Goal: Information Seeking & Learning: Compare options

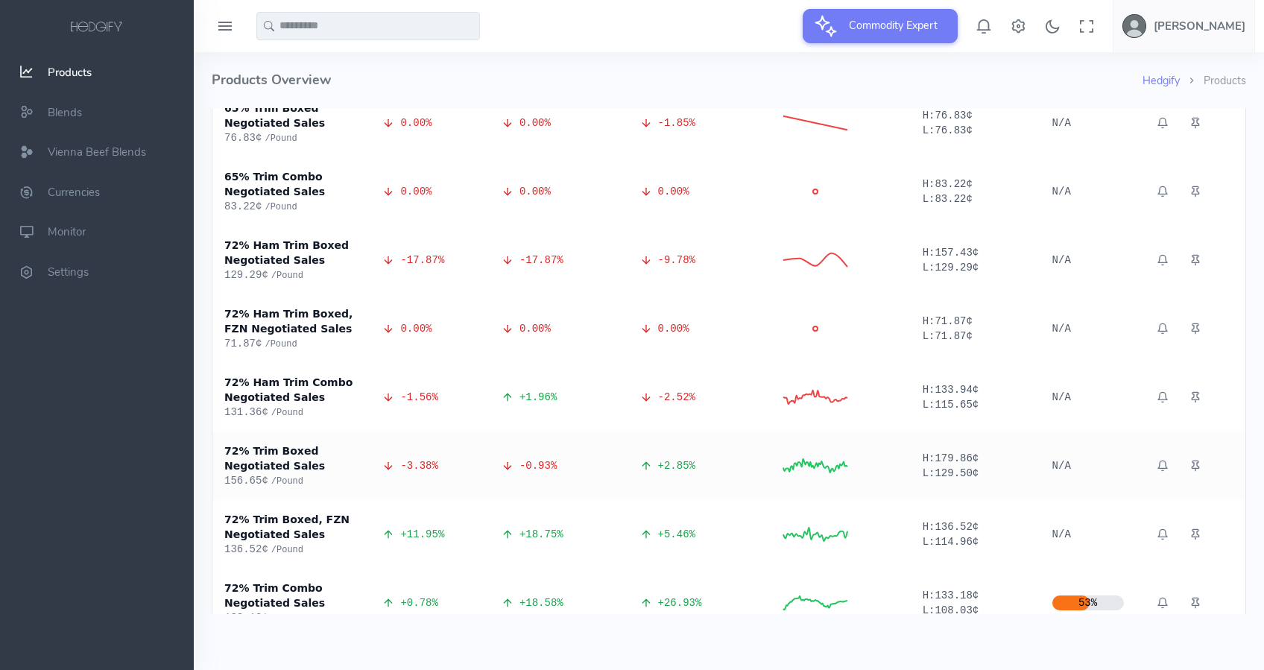
scroll to position [3080, 0]
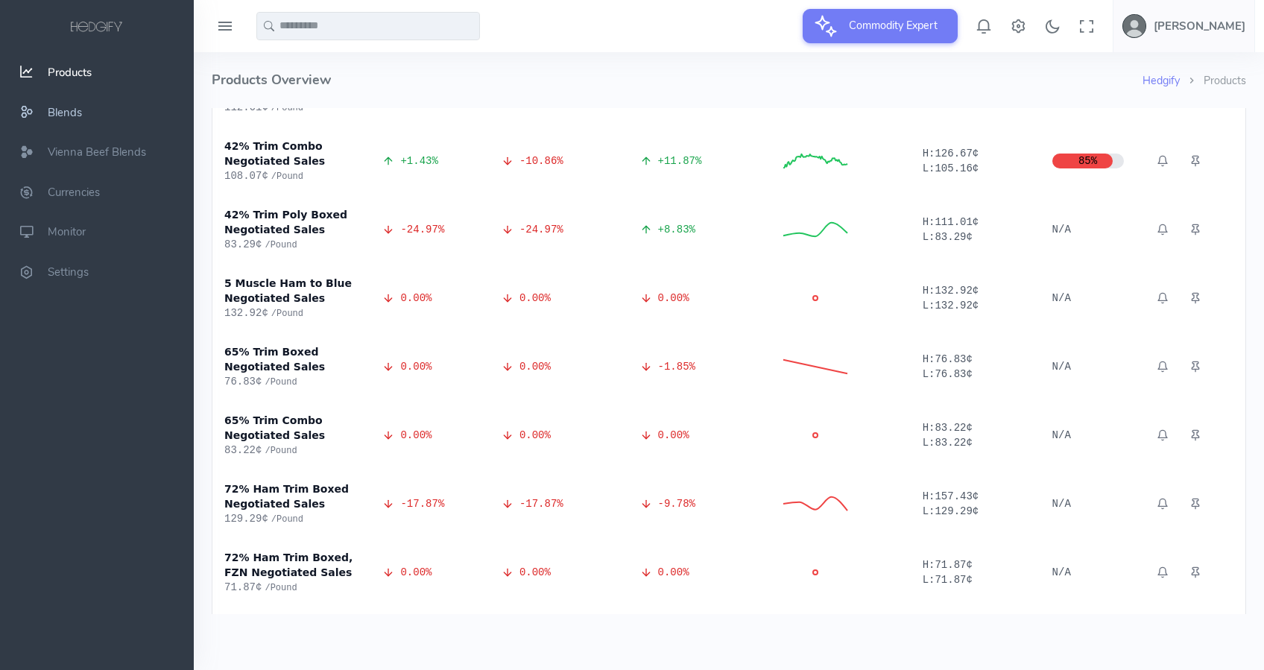
click at [60, 114] on span "Blends" at bounding box center [65, 112] width 34 height 15
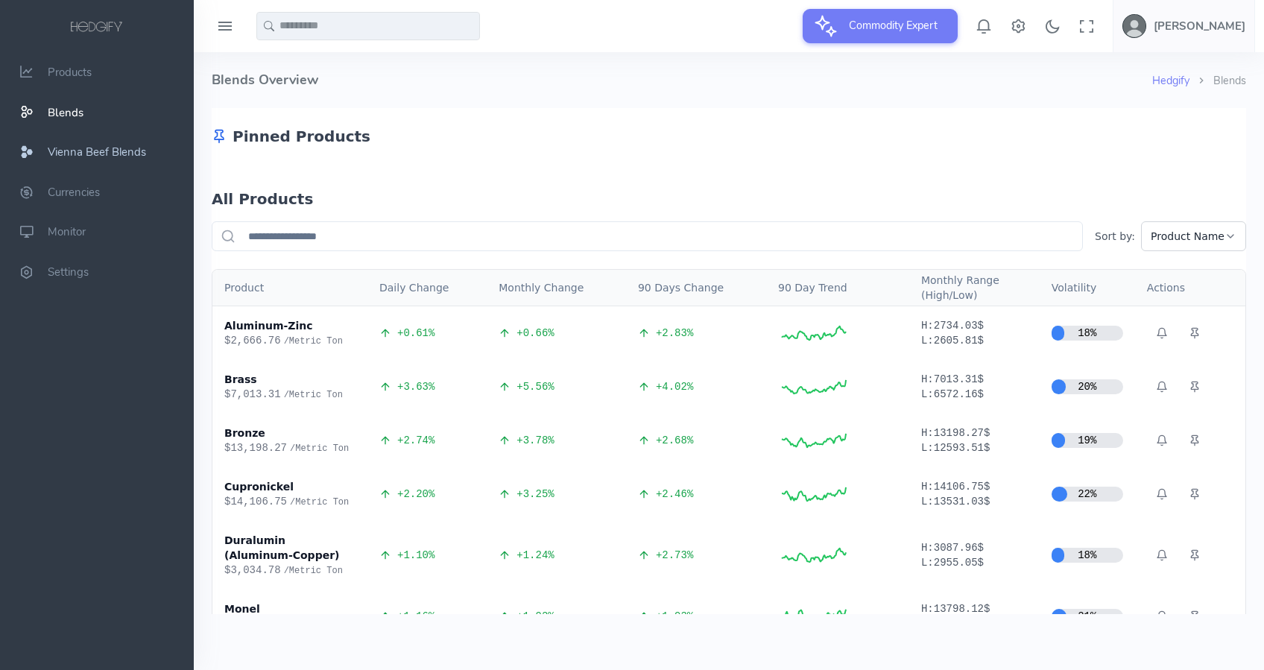
click at [72, 151] on span "Vienna Beef Blends" at bounding box center [97, 152] width 98 height 15
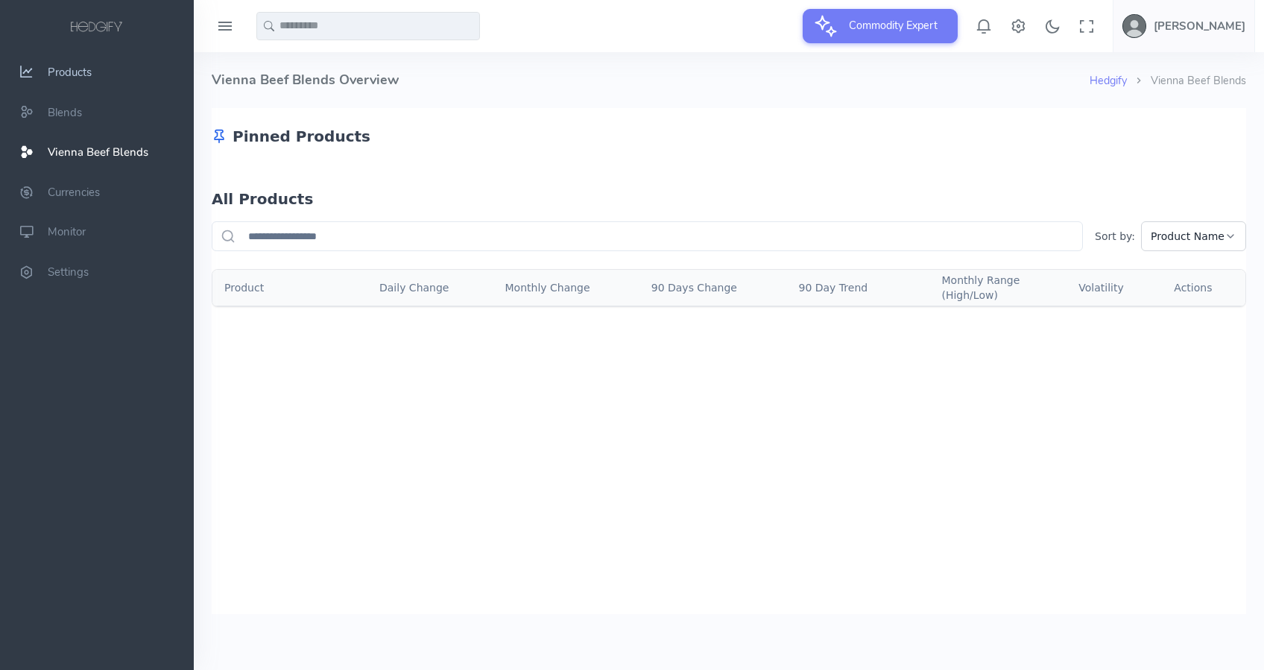
click at [76, 75] on span "Products" at bounding box center [70, 72] width 44 height 15
click at [225, 25] on icon at bounding box center [225, 27] width 18 height 24
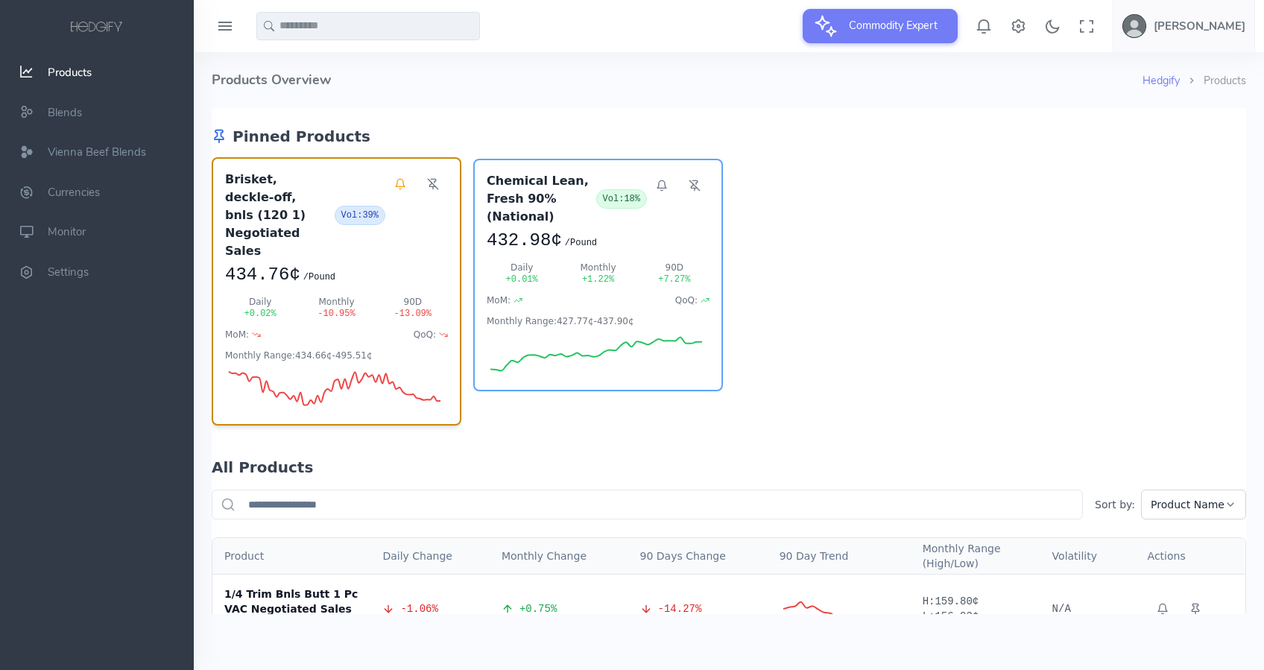
click at [348, 253] on div "Brisket, deckle-off, bnls (120 1) Negotiated Sales Vol: 39% 434.76¢ / Pound Dai…" at bounding box center [337, 291] width 250 height 268
click at [250, 183] on h3 "Brisket, deckle-off, bnls (120 1) Negotiated Sales" at bounding box center [277, 215] width 104 height 89
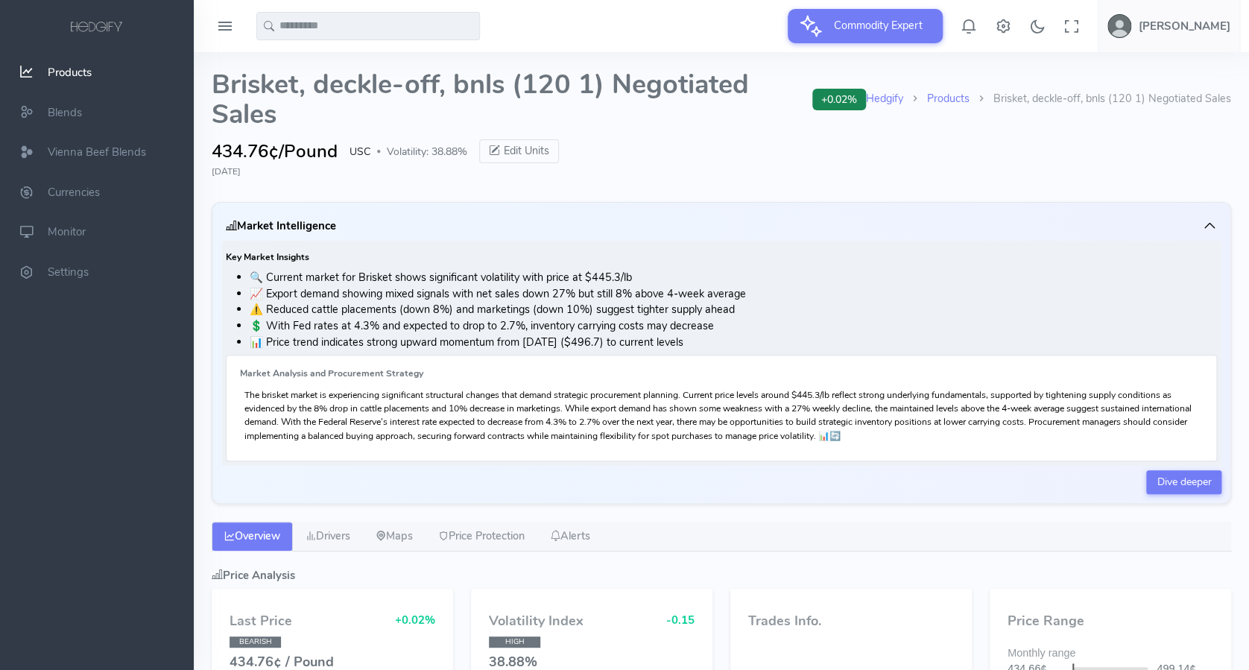
select select "****"
type input "**********"
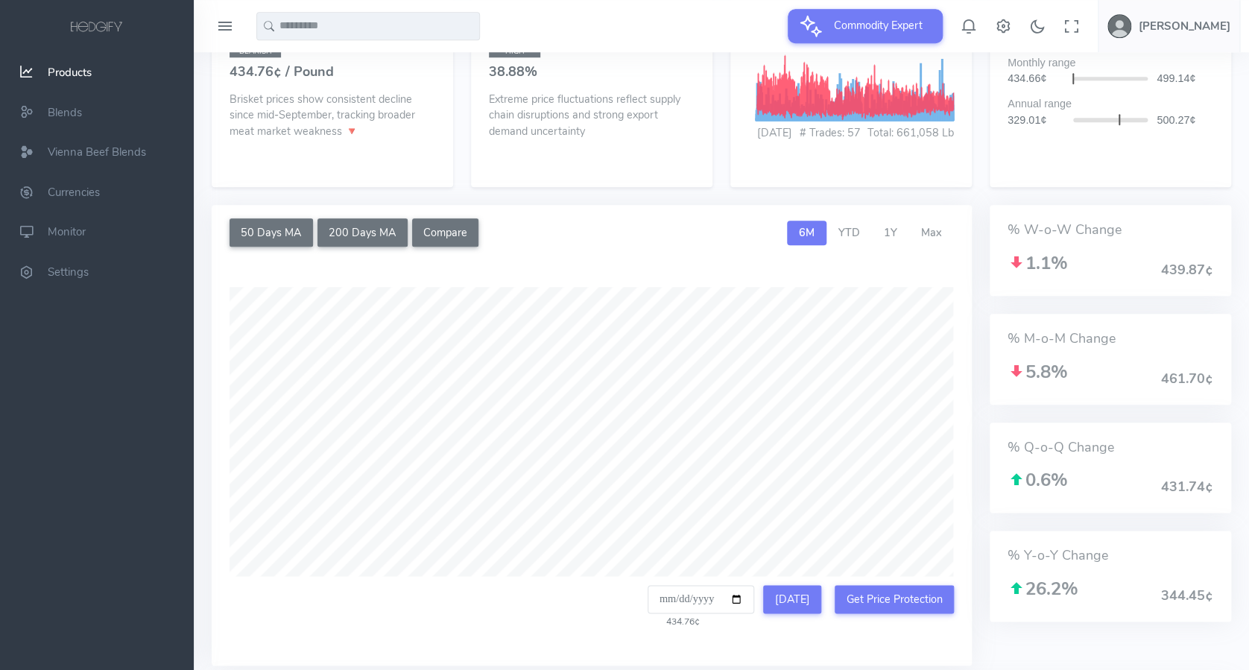
scroll to position [596, 0]
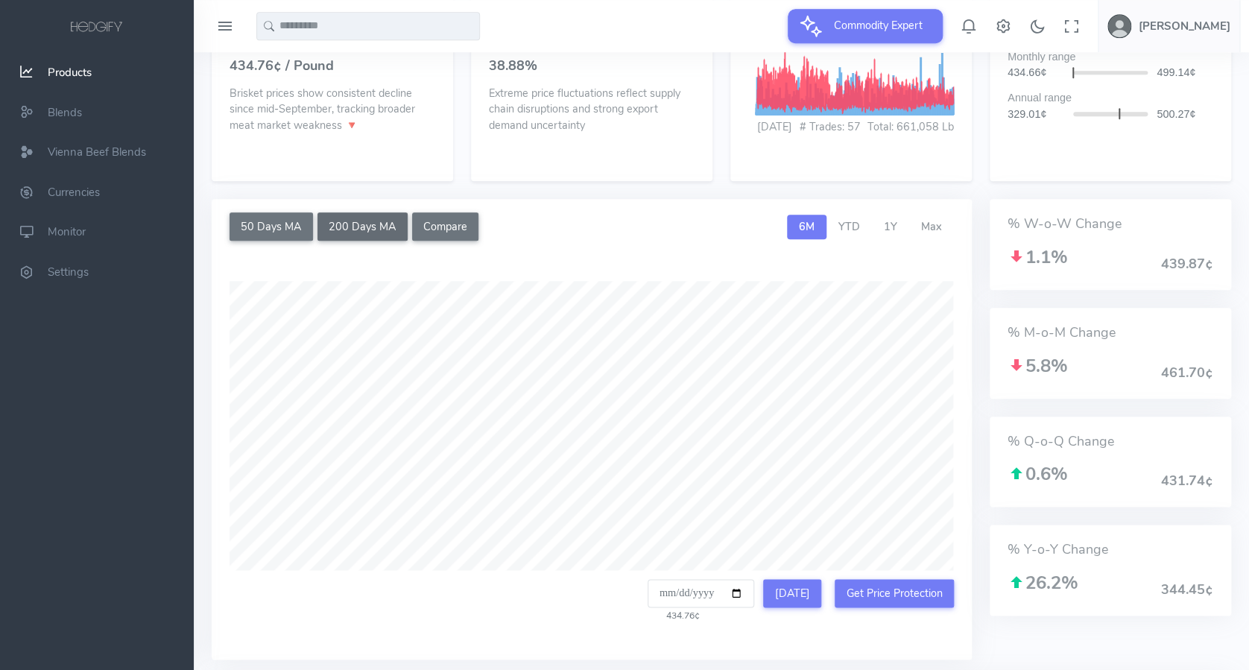
click at [362, 235] on button "200 Days MA" at bounding box center [363, 226] width 90 height 28
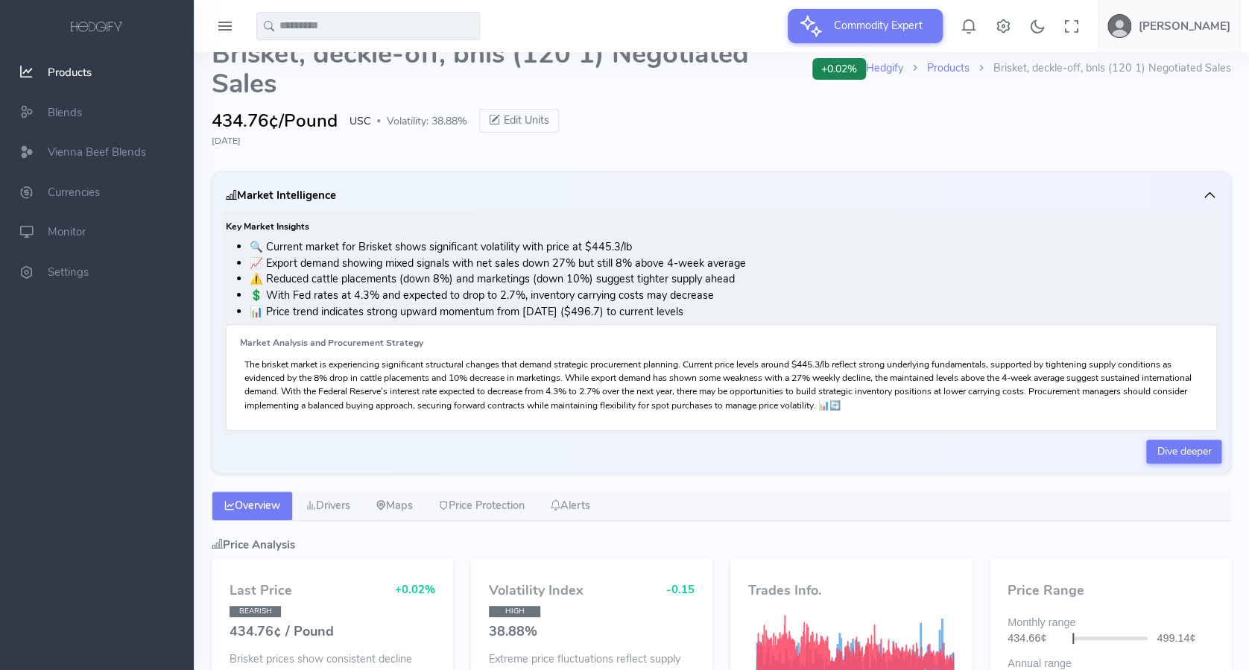
scroll to position [0, 0]
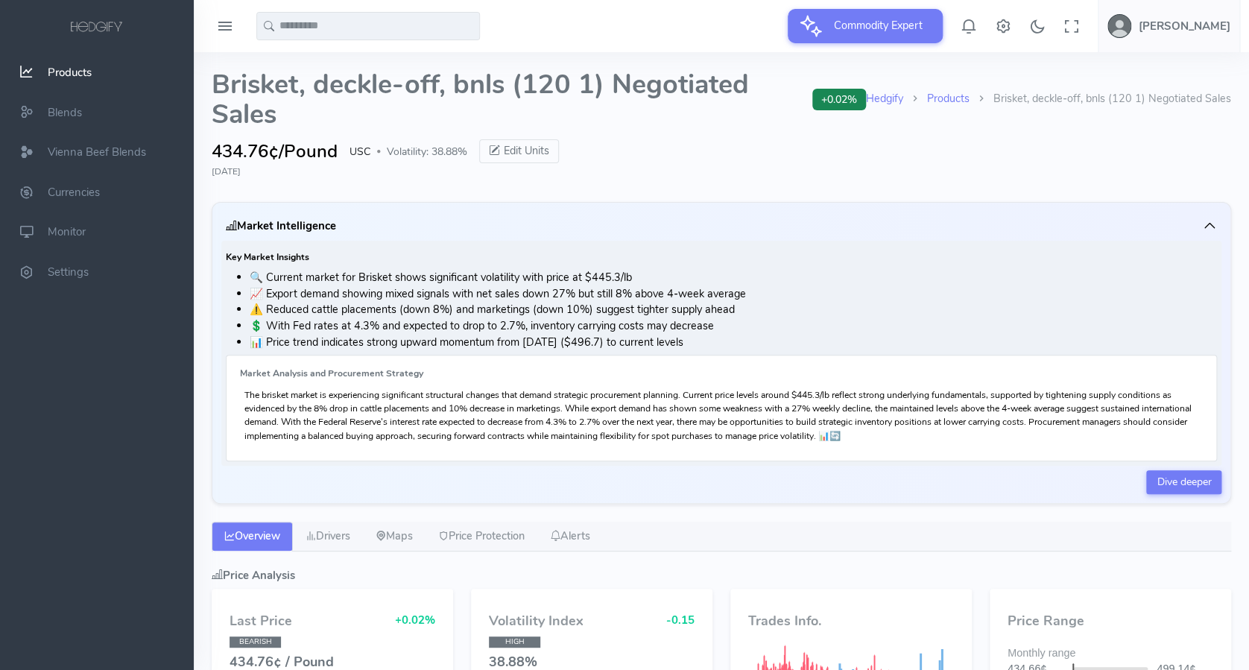
click at [283, 32] on input "text" at bounding box center [368, 26] width 224 height 28
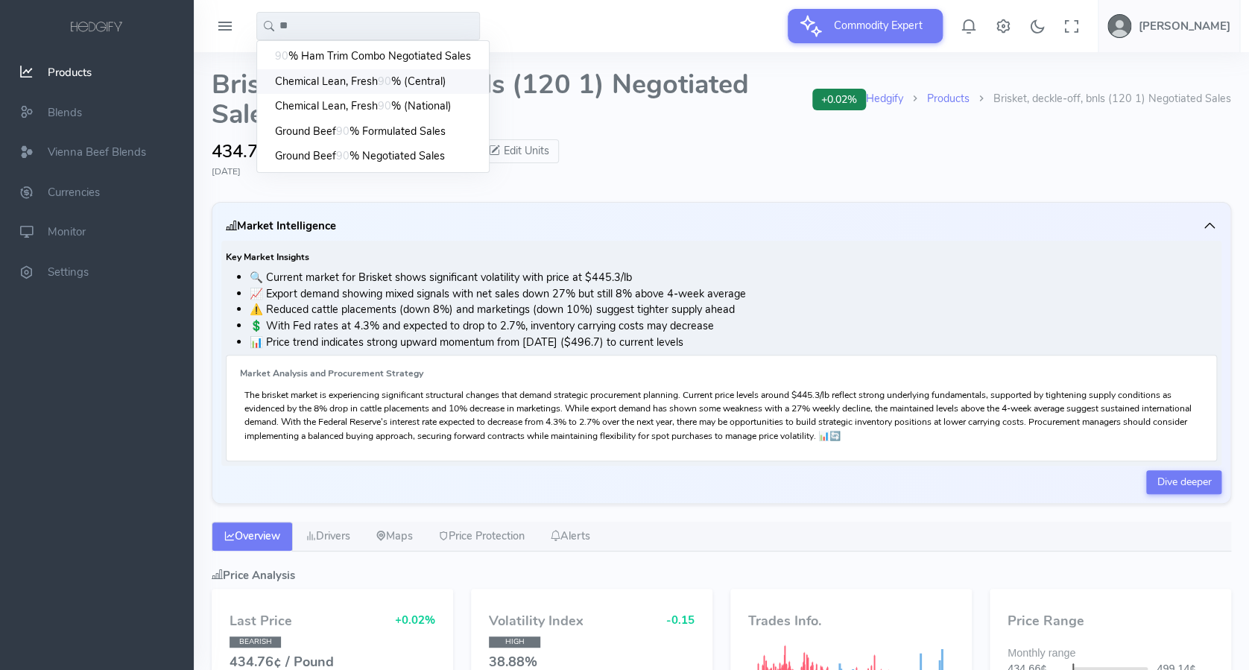
click at [318, 80] on span "Chemical Lean, Fresh" at bounding box center [326, 82] width 103 height 16
type input "**********"
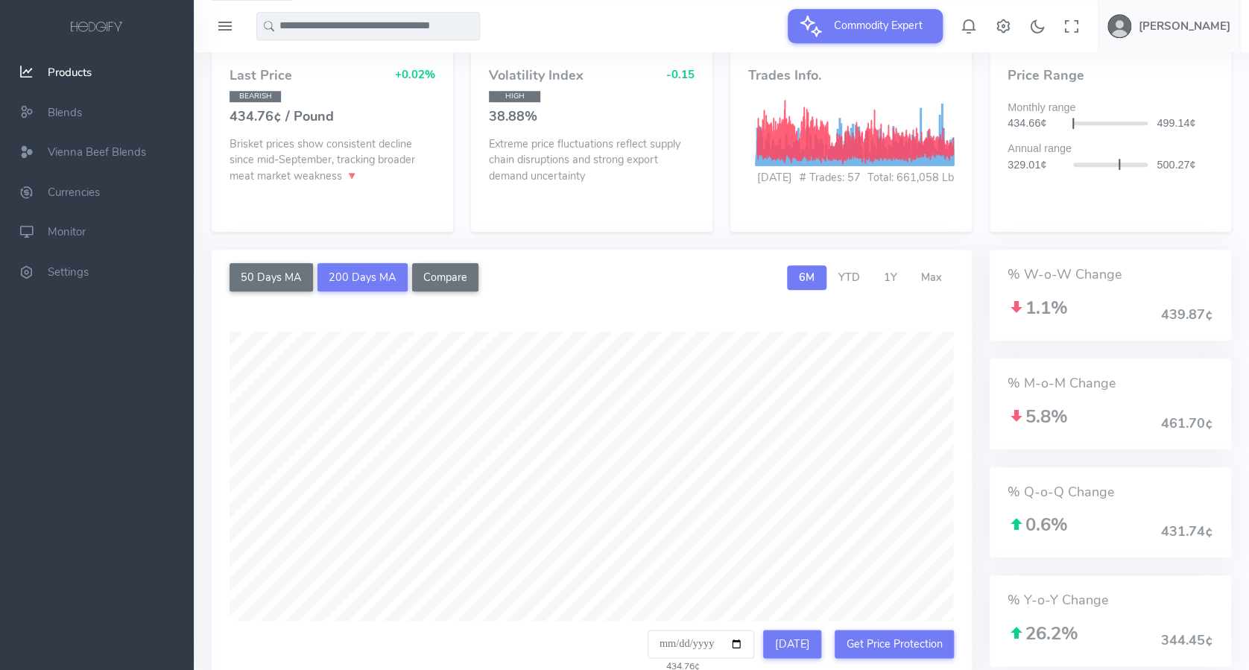
scroll to position [596, 0]
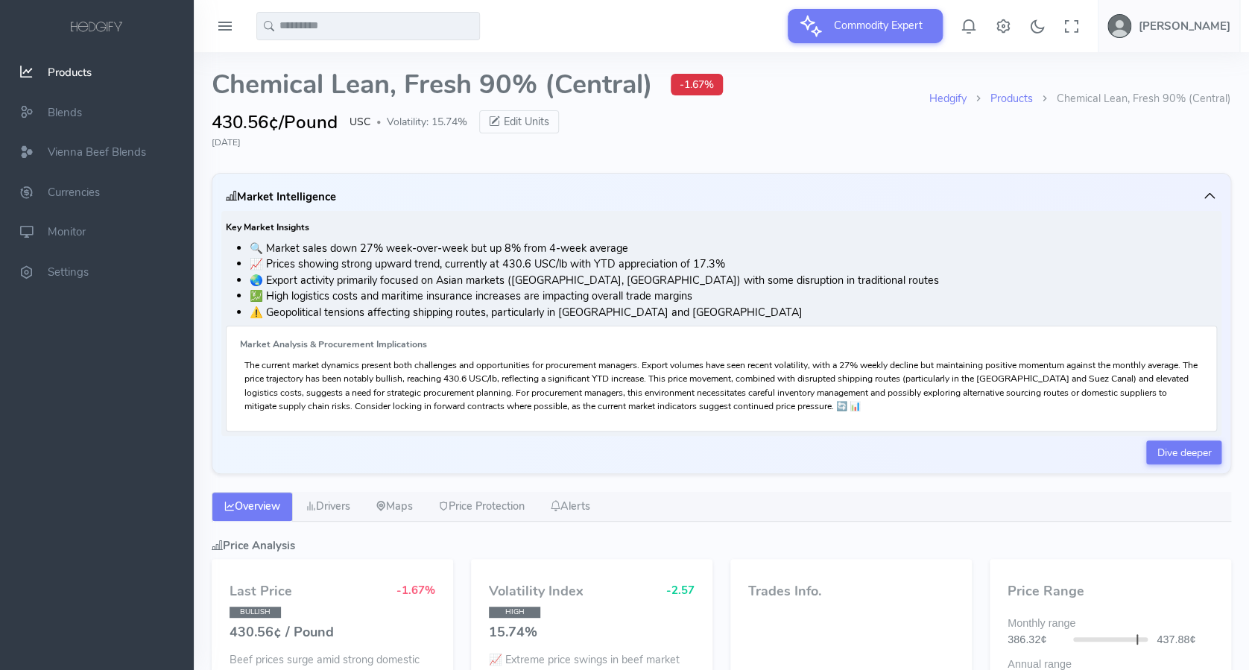
select select "****"
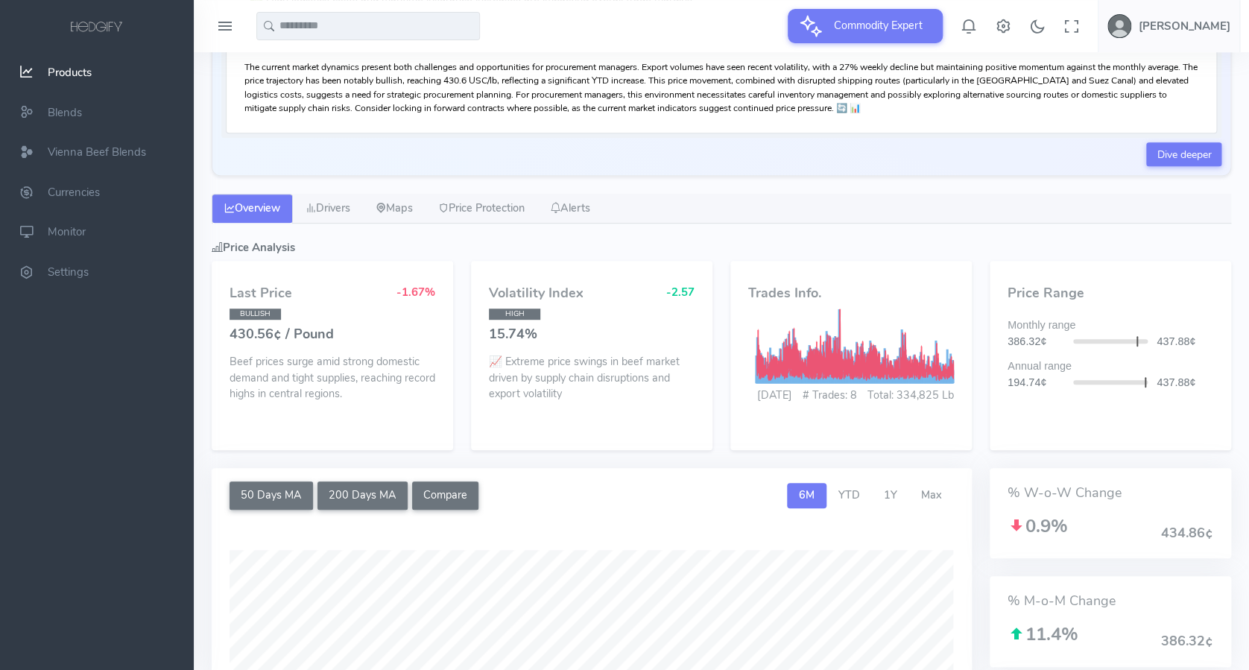
scroll to position [695, 0]
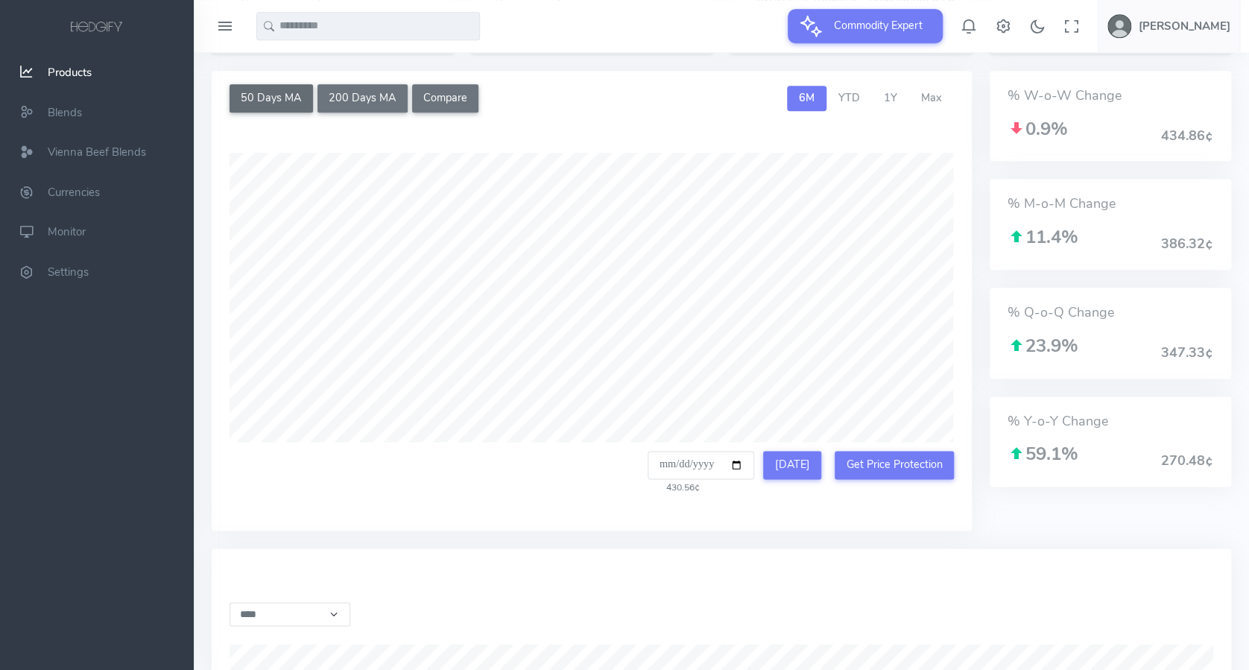
click at [295, 107] on button "50 Days MA" at bounding box center [271, 98] width 83 height 28
click at [340, 106] on button "200 Days MA" at bounding box center [363, 98] width 90 height 28
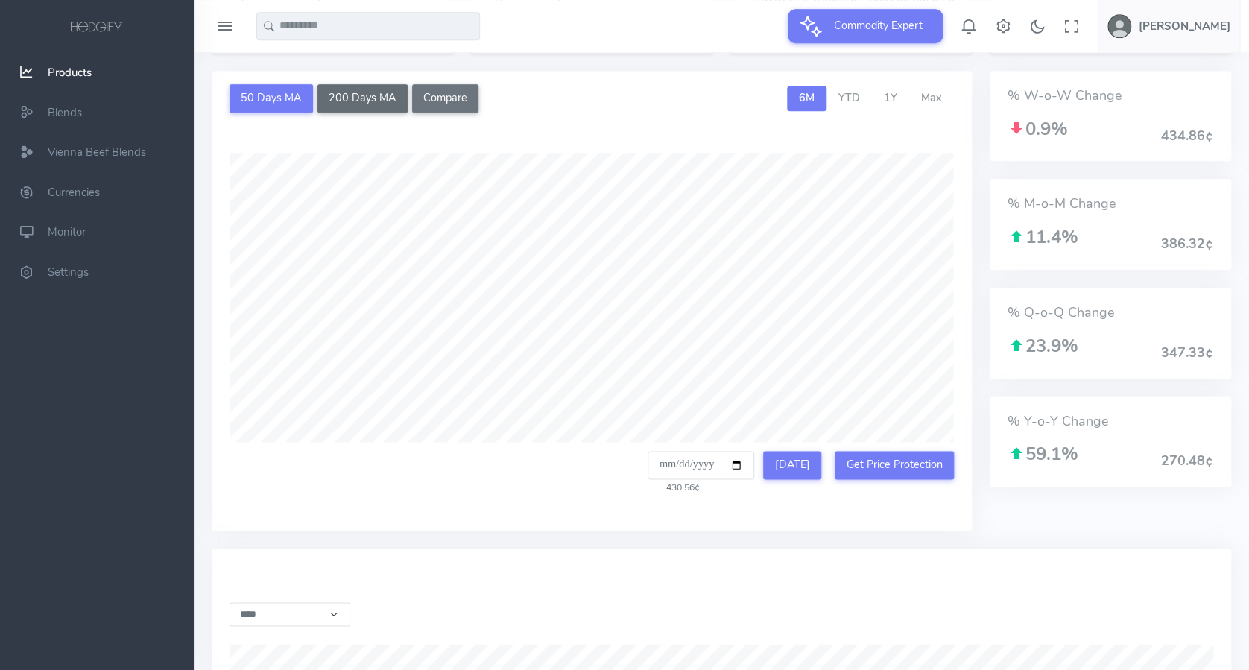
click at [340, 106] on button "200 Days MA" at bounding box center [363, 98] width 90 height 28
click at [419, 100] on button "Compare" at bounding box center [445, 98] width 67 height 28
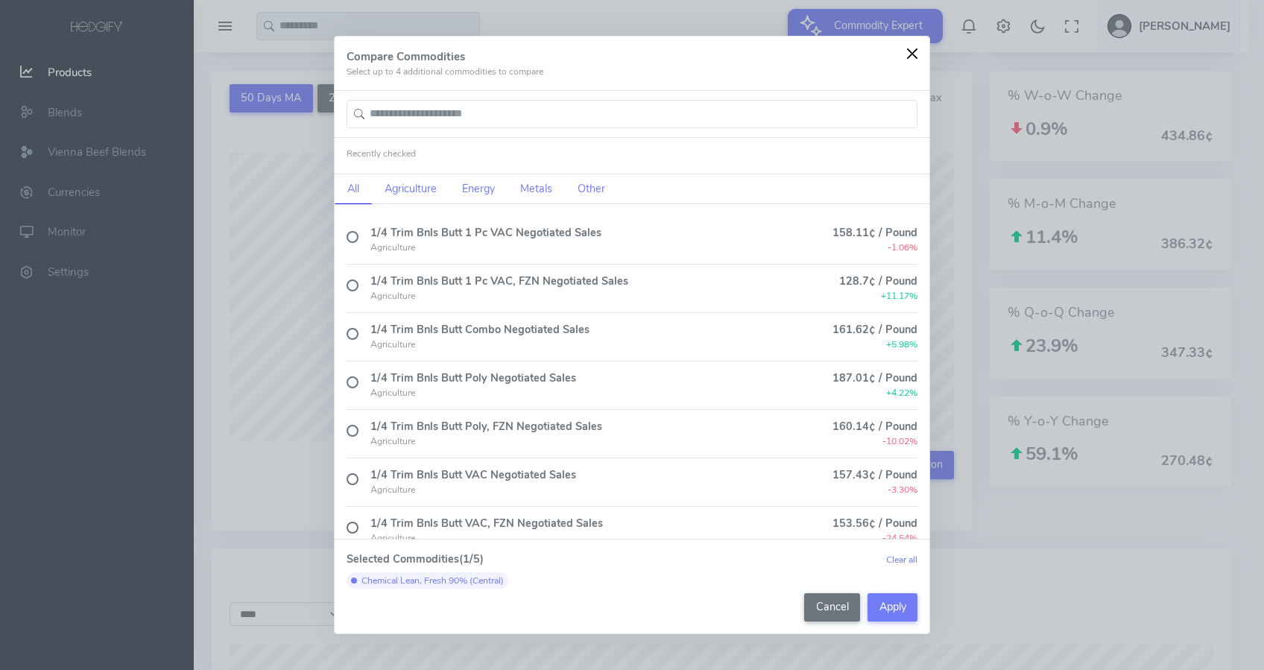
click at [912, 54] on button "Close" at bounding box center [912, 53] width 22 height 22
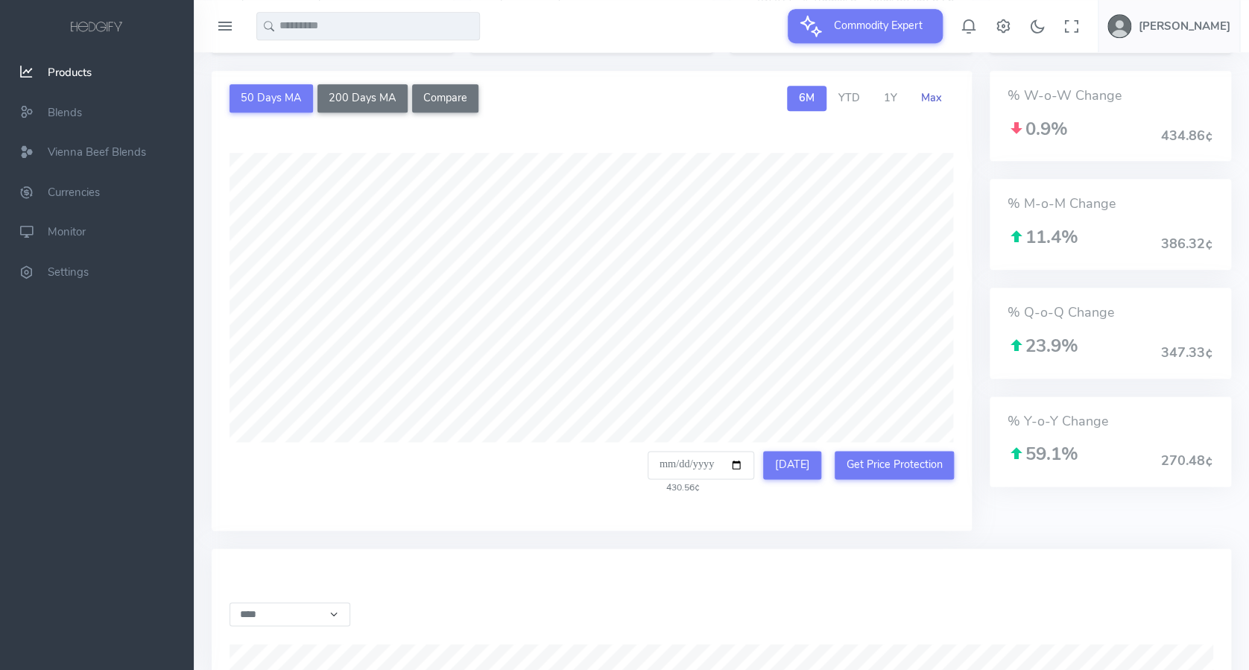
click at [935, 103] on span "Max" at bounding box center [931, 97] width 21 height 15
click at [808, 105] on span "6M" at bounding box center [807, 97] width 16 height 15
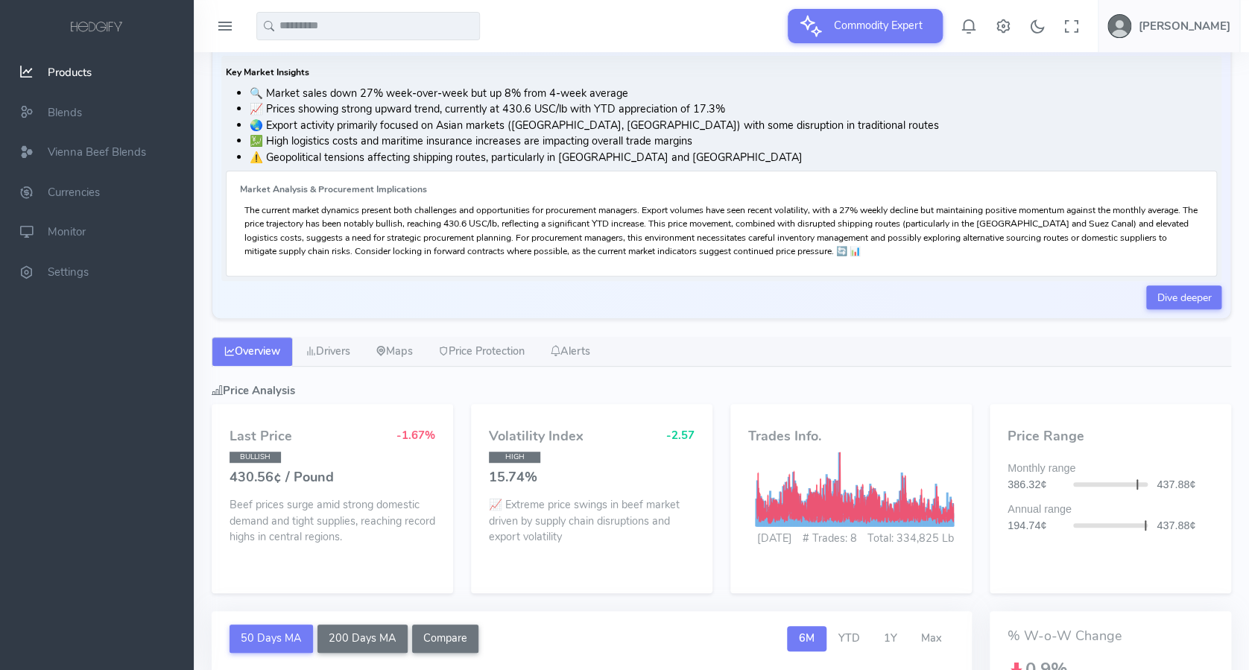
scroll to position [198, 0]
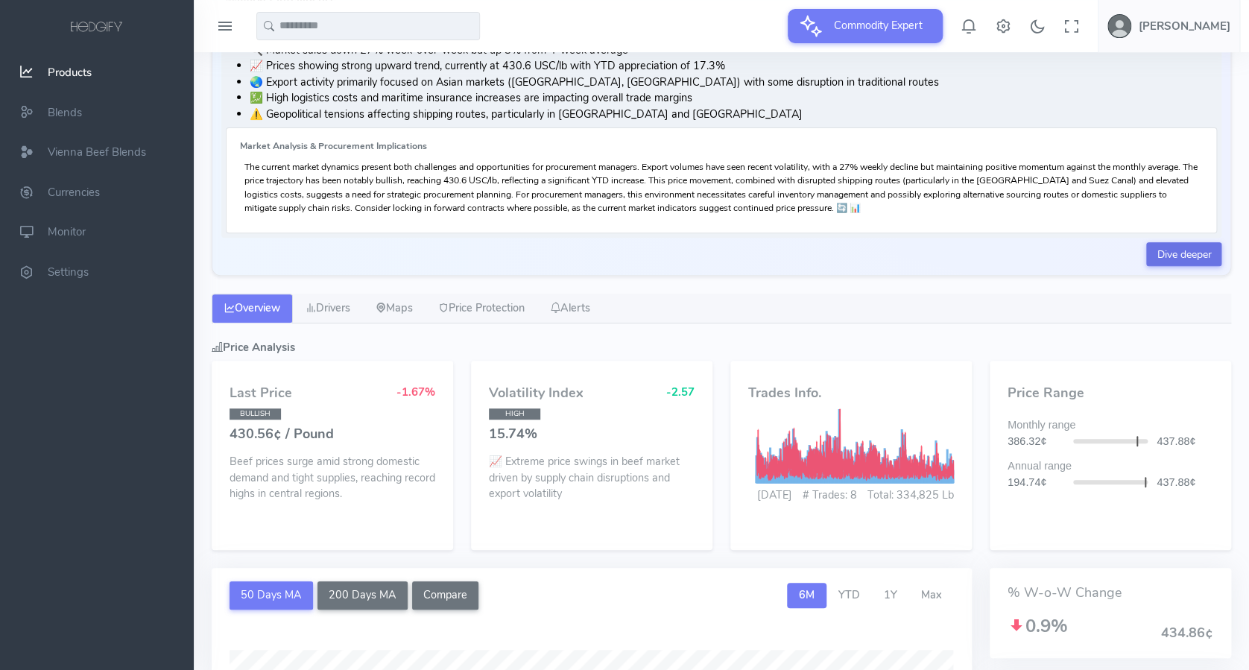
click at [1169, 245] on link "Dive deeper" at bounding box center [1183, 254] width 75 height 24
